Goal: Task Accomplishment & Management: Manage account settings

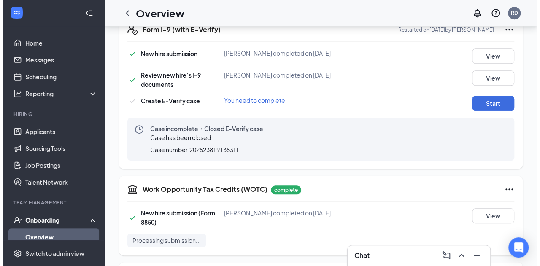
scroll to position [289, 0]
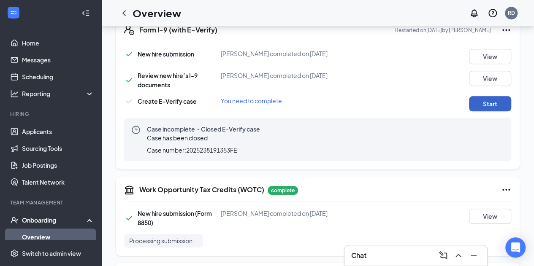
click at [496, 108] on button "Start" at bounding box center [490, 103] width 42 height 15
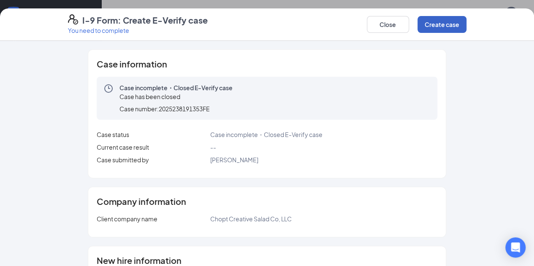
click at [466, 22] on button "Create case" at bounding box center [441, 24] width 49 height 17
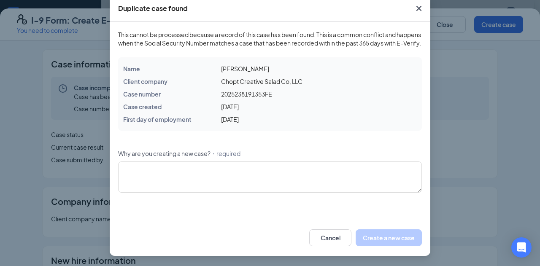
scroll to position [55, 0]
click at [217, 177] on textarea "Why are you creating a new case? ・required" at bounding box center [270, 177] width 304 height 31
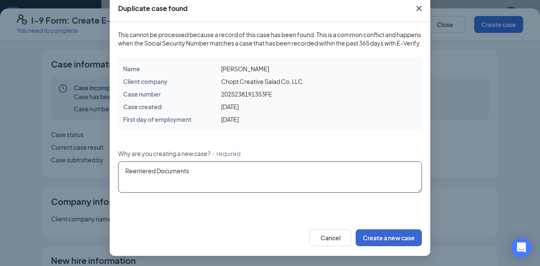
type textarea "Reentered Documents"
click at [392, 237] on button "Create a new case" at bounding box center [389, 237] width 66 height 17
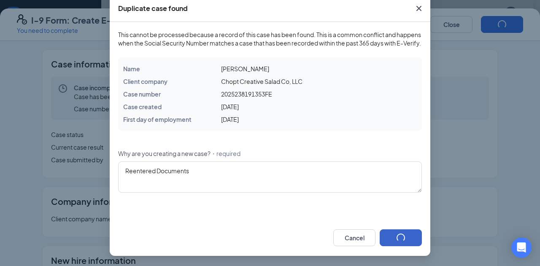
scroll to position [13, 0]
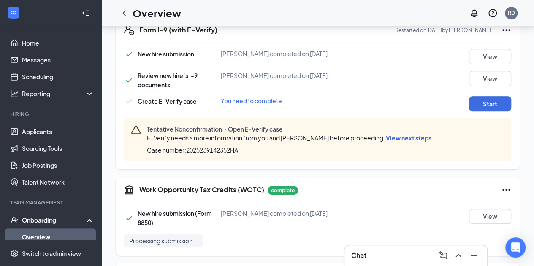
click at [410, 139] on span "View next steps" at bounding box center [409, 138] width 46 height 8
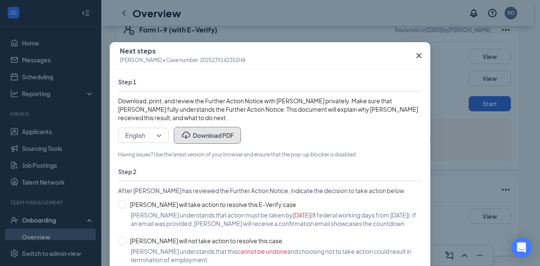
click at [224, 136] on button "Download PDF" at bounding box center [207, 135] width 67 height 17
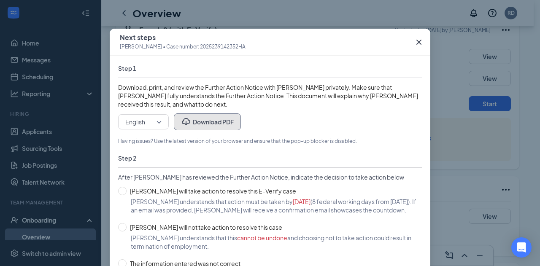
scroll to position [13, 0]
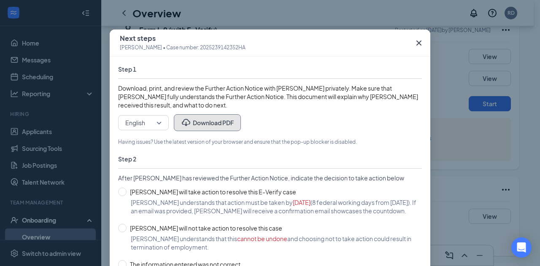
click at [223, 122] on button "Download PDF" at bounding box center [207, 122] width 67 height 17
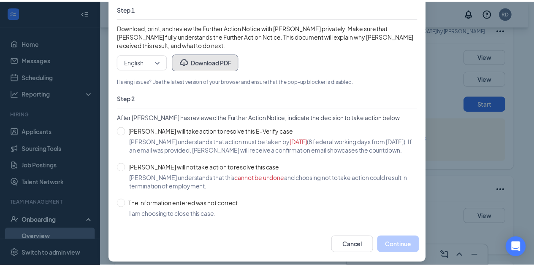
scroll to position [68, 0]
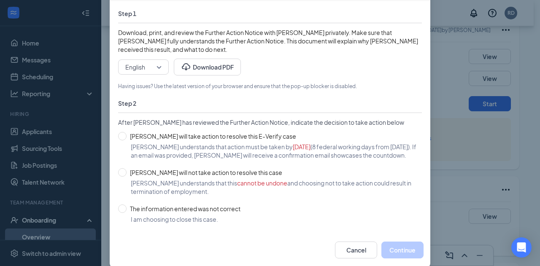
click at [451, 158] on div "Next steps [PERSON_NAME] • Case number: 2025239142352HA Step 1 Download, print,…" at bounding box center [270, 133] width 540 height 266
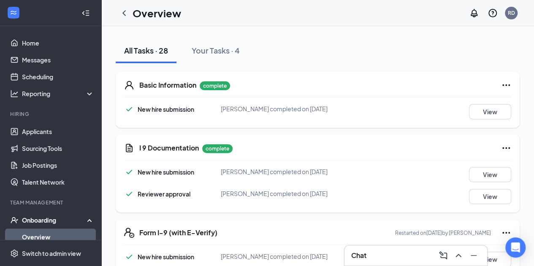
scroll to position [0, 0]
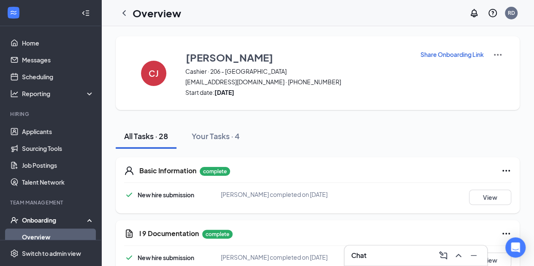
click at [48, 236] on link "Overview" at bounding box center [58, 237] width 72 height 17
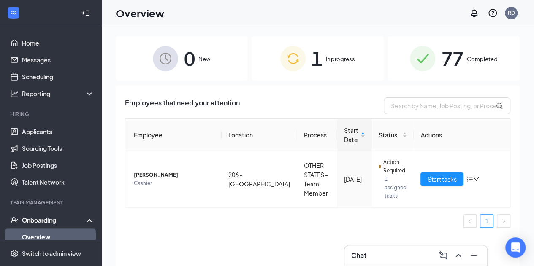
click at [346, 76] on div "1 In progress" at bounding box center [317, 58] width 132 height 44
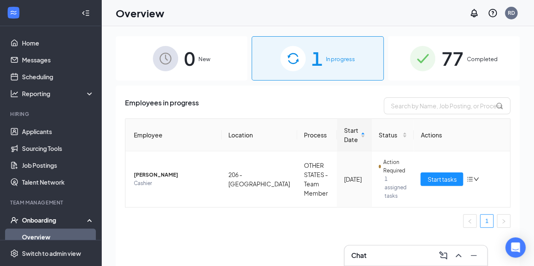
click at [199, 54] on div "0 New" at bounding box center [182, 58] width 132 height 44
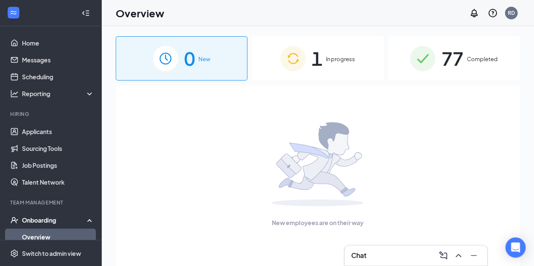
click at [460, 71] on span "77" at bounding box center [452, 58] width 22 height 29
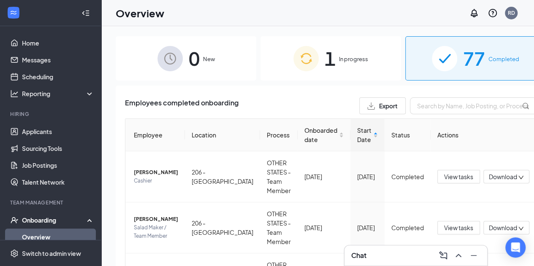
click at [314, 15] on div "Overview RD" at bounding box center [317, 13] width 432 height 26
click at [324, 67] on span "1" at bounding box center [329, 58] width 11 height 29
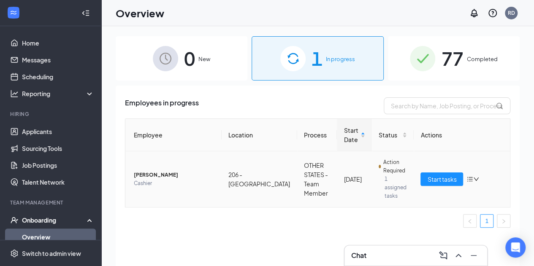
click at [150, 171] on span "[PERSON_NAME]" at bounding box center [174, 175] width 81 height 8
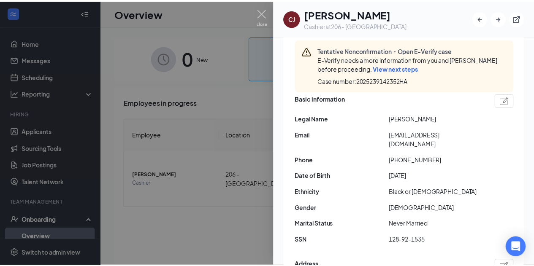
scroll to position [94, 0]
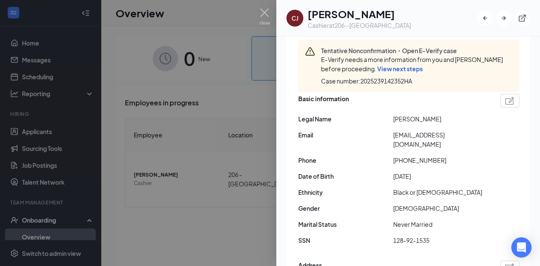
click at [407, 98] on div "Basic information" at bounding box center [408, 100] width 221 height 13
click at [261, 18] on img at bounding box center [264, 16] width 11 height 16
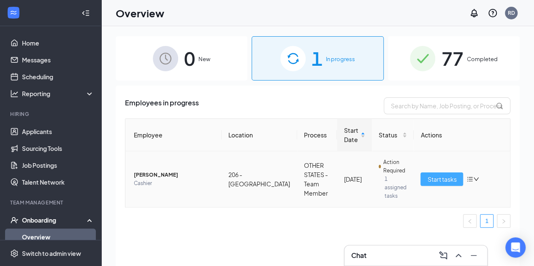
click at [450, 175] on span "Start tasks" at bounding box center [441, 179] width 29 height 9
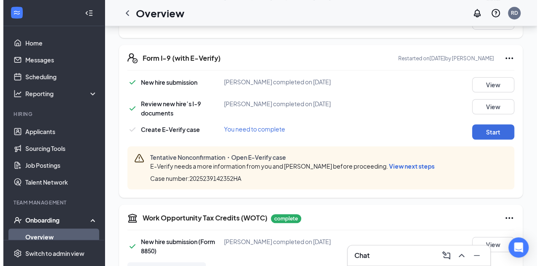
scroll to position [261, 0]
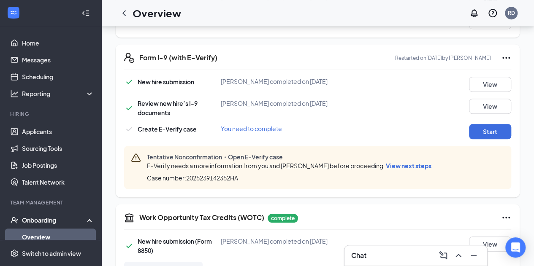
click at [405, 167] on span "View next steps" at bounding box center [409, 166] width 46 height 8
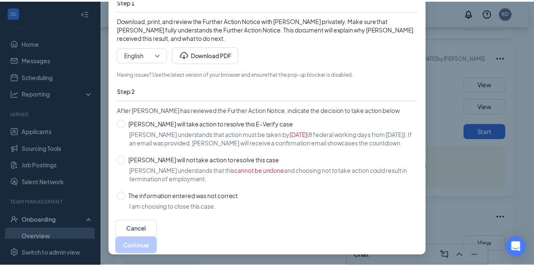
scroll to position [89, 0]
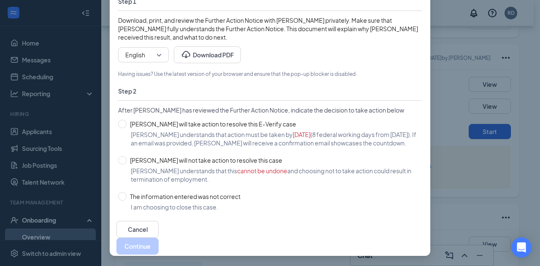
click at [285, 140] on span "[PERSON_NAME] understands that action must be taken by [DATE] (8 federal workin…" at bounding box center [276, 138] width 291 height 17
click at [122, 120] on input "[PERSON_NAME] will take action to resolve this E-Verify case" at bounding box center [122, 124] width 8 height 8
radio input "true"
click at [159, 238] on button "Continue" at bounding box center [137, 246] width 42 height 17
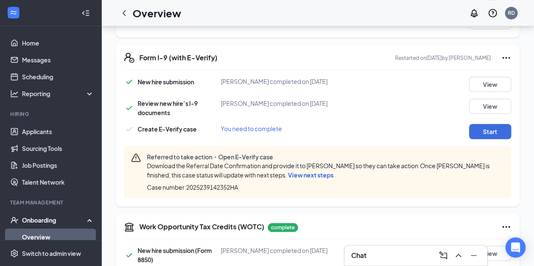
click at [318, 175] on span "View next steps" at bounding box center [311, 175] width 46 height 8
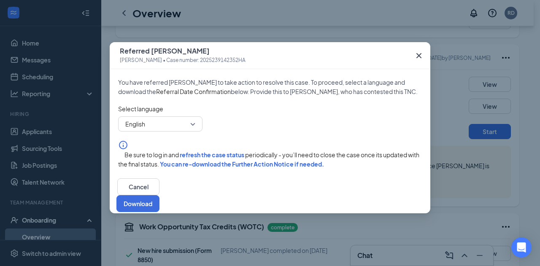
click at [417, 52] on icon "Cross" at bounding box center [419, 56] width 10 height 10
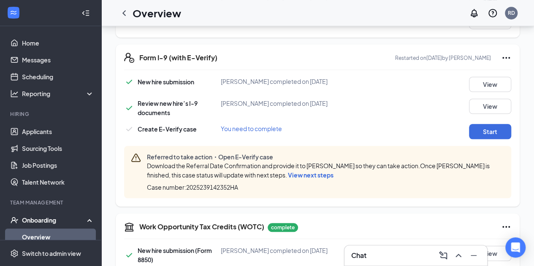
click at [325, 174] on span "View next steps" at bounding box center [311, 175] width 46 height 8
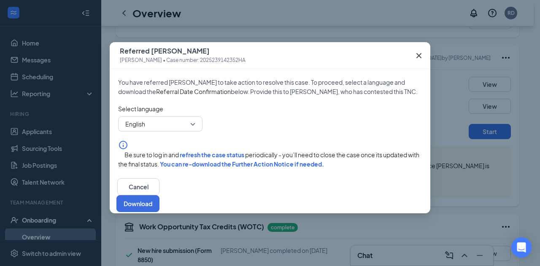
click at [419, 57] on icon "Cross" at bounding box center [419, 56] width 10 height 10
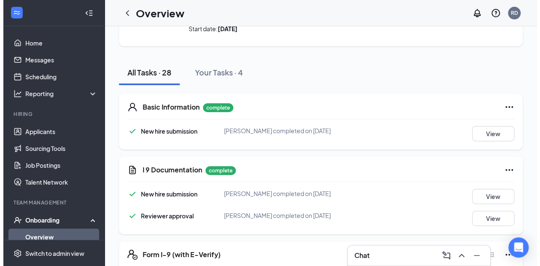
scroll to position [0, 0]
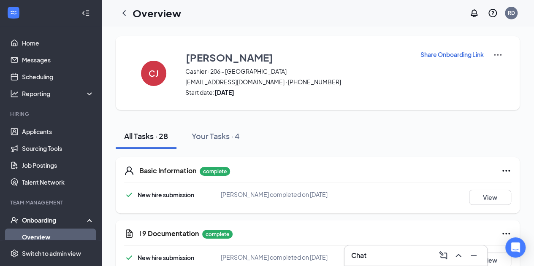
click at [119, 5] on div "Overview" at bounding box center [148, 13] width 65 height 17
click at [121, 8] on icon "ChevronLeft" at bounding box center [124, 13] width 10 height 10
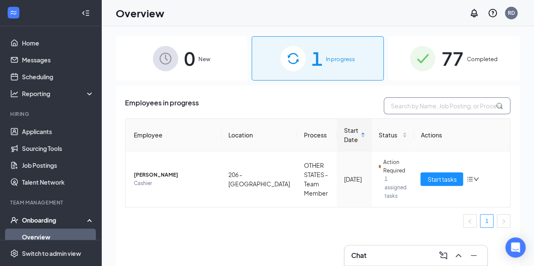
click at [402, 105] on input "text" at bounding box center [446, 105] width 127 height 17
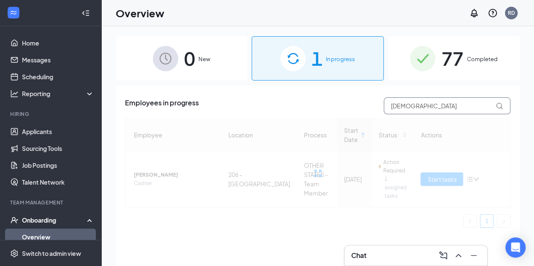
type input "[DEMOGRAPHIC_DATA]"
click at [444, 54] on span "77" at bounding box center [452, 58] width 22 height 29
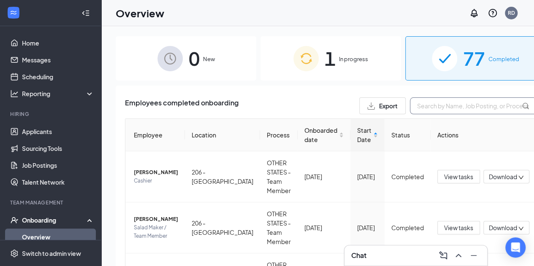
click at [410, 102] on input "text" at bounding box center [473, 105] width 127 height 17
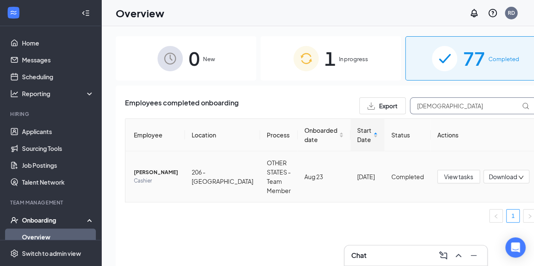
type input "[DEMOGRAPHIC_DATA]"
click at [152, 173] on span "[PERSON_NAME]" at bounding box center [156, 172] width 44 height 8
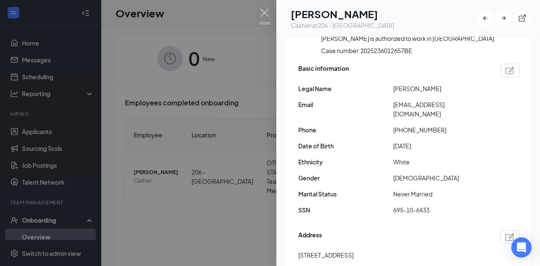
scroll to position [73, 0]
